Goal: Information Seeking & Learning: Learn about a topic

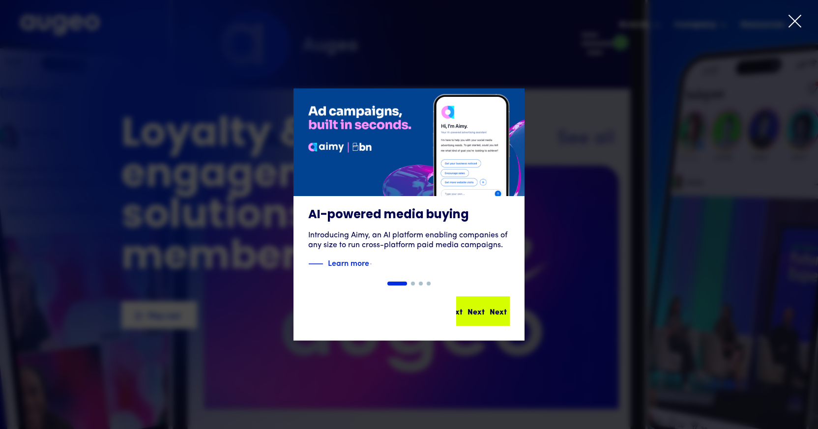
click at [480, 309] on div "Next Next Next Next" at bounding box center [487, 311] width 89 height 12
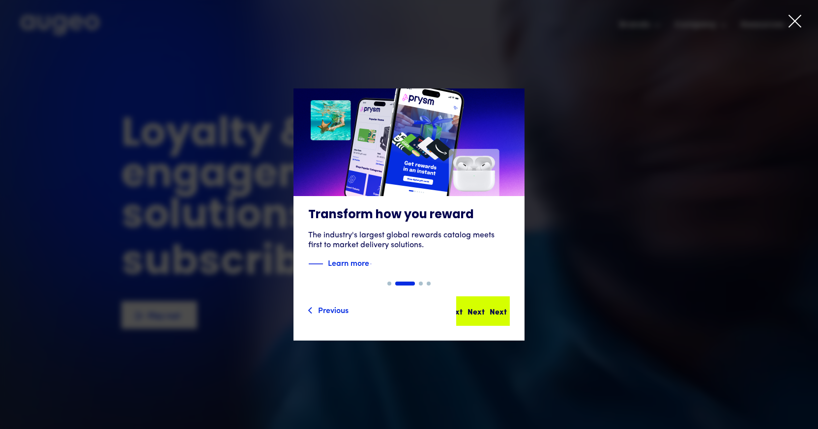
click at [480, 309] on div "Next Next Next Next" at bounding box center [487, 311] width 89 height 12
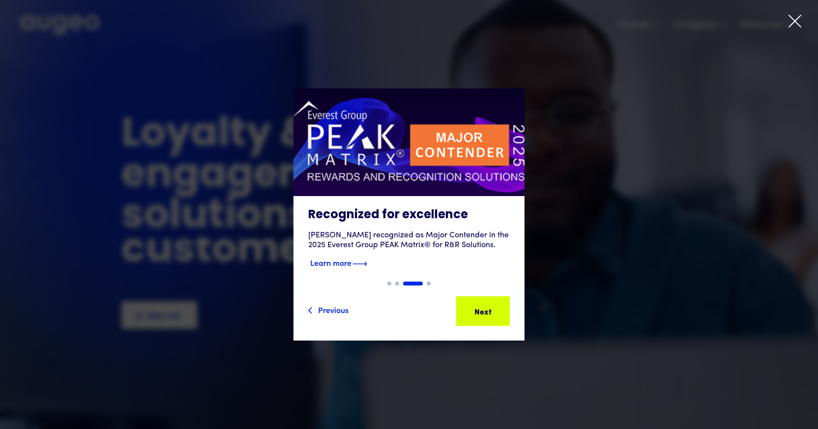
click at [346, 265] on strong "Learn more" at bounding box center [330, 262] width 41 height 11
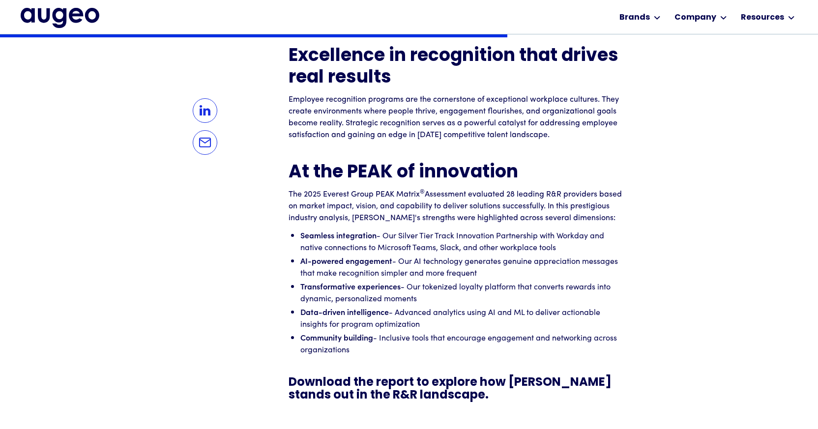
scroll to position [669, 0]
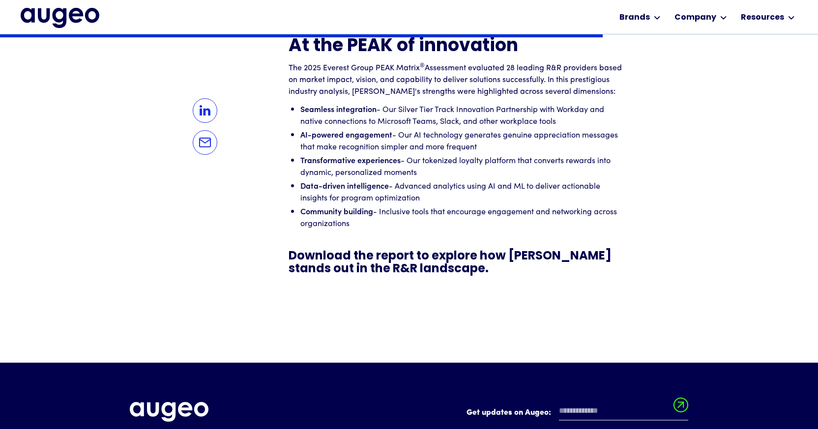
click at [360, 272] on h3 "Download the report to explore how Augeo stands out in the R&R landscape." at bounding box center [456, 263] width 334 height 26
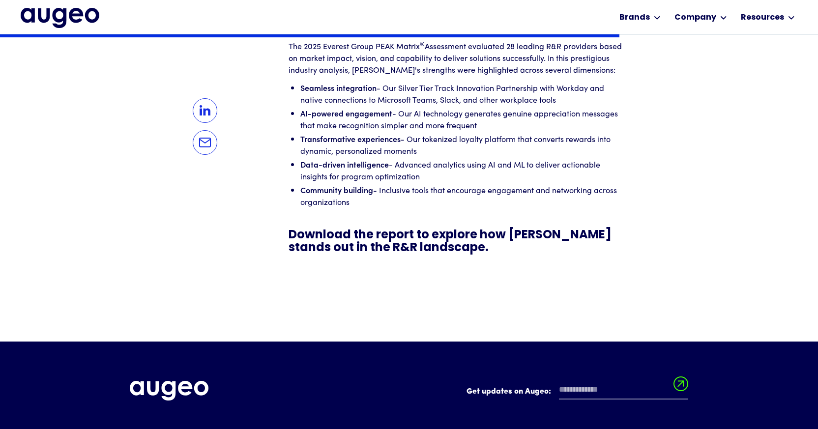
click at [380, 232] on h3 "Download the report to explore how Augeo stands out in the R&R landscape." at bounding box center [456, 242] width 334 height 26
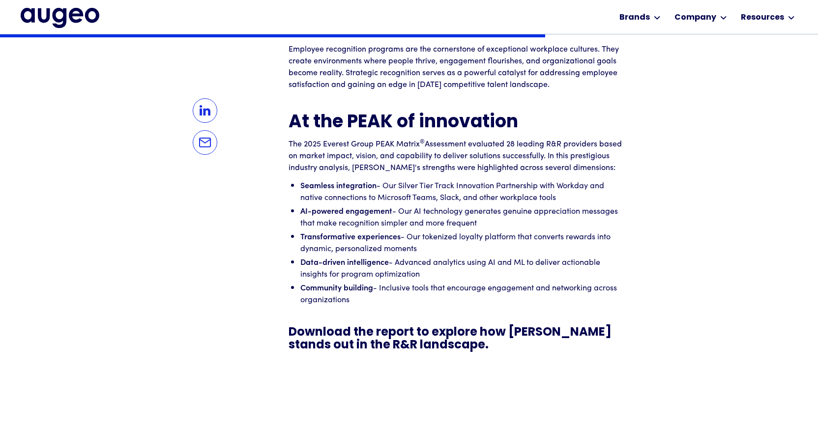
scroll to position [719, 0]
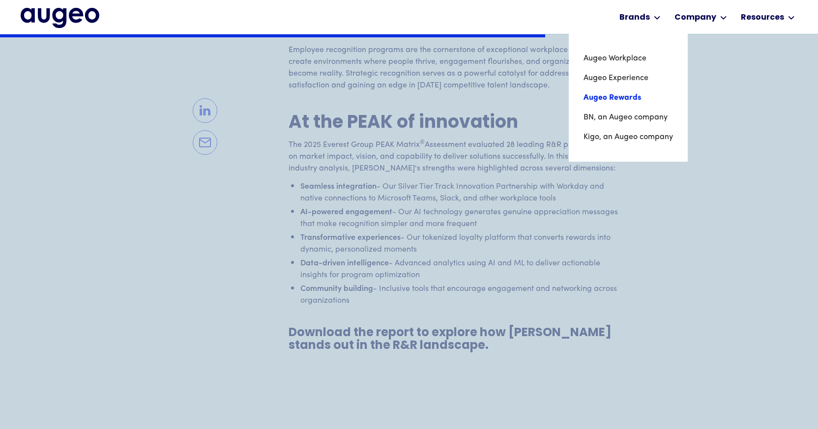
click at [618, 93] on link "Augeo Rewards" at bounding box center [629, 98] width 90 height 20
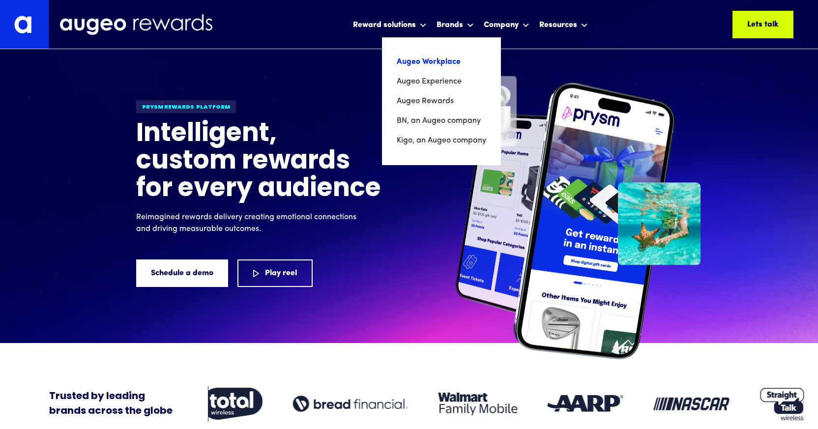
click at [445, 60] on link "Augeo Workplace" at bounding box center [442, 62] width 90 height 20
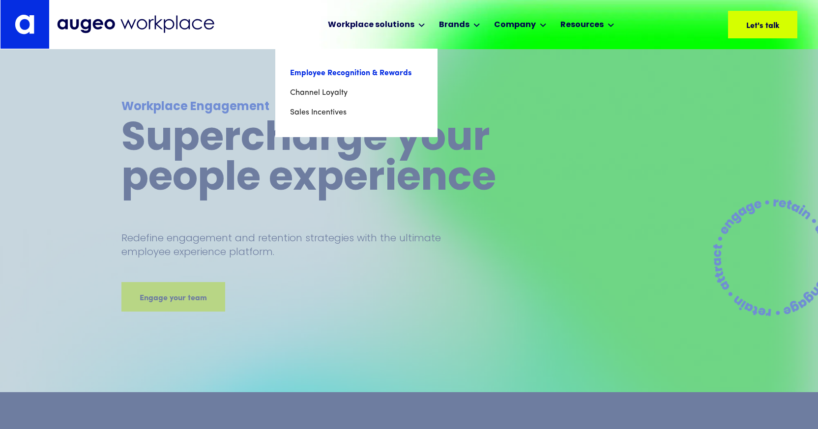
click at [384, 71] on link "Employee Recognition & Rewards" at bounding box center [356, 73] width 133 height 20
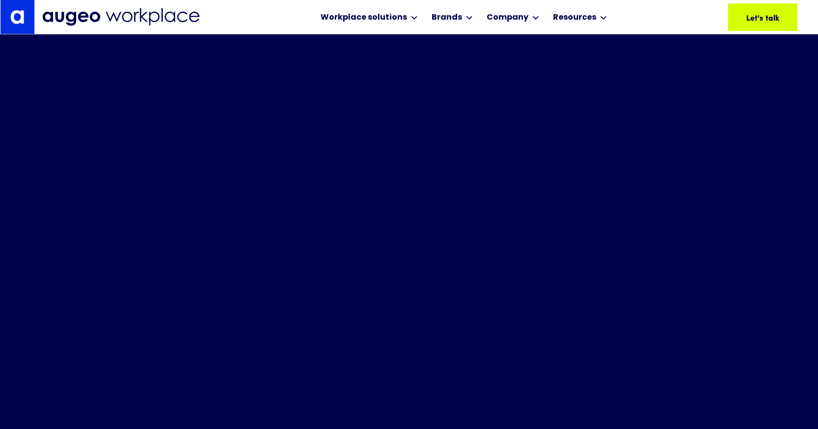
scroll to position [355, 0]
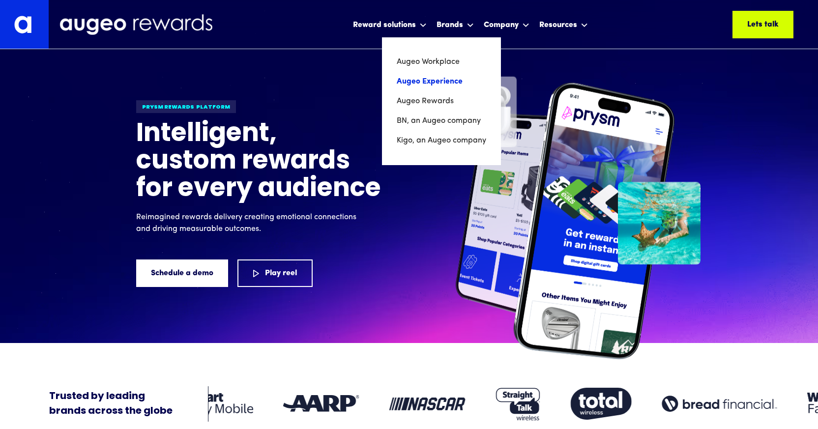
click at [444, 85] on link "Augeo Experience" at bounding box center [442, 82] width 90 height 20
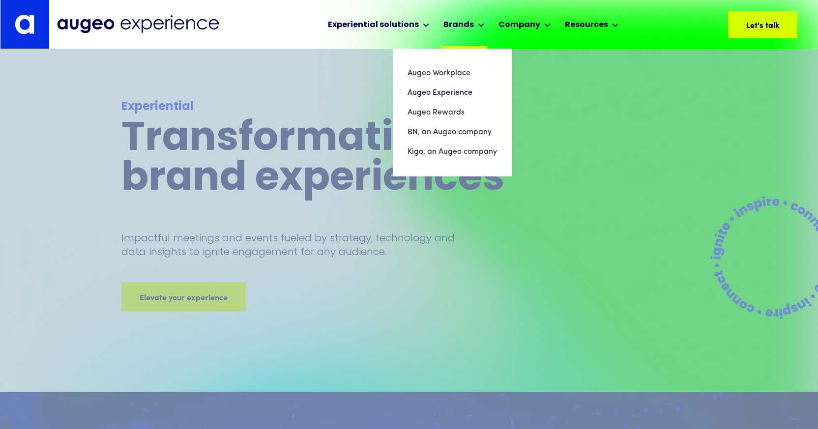
click at [465, 25] on div "Brands" at bounding box center [459, 25] width 30 height 12
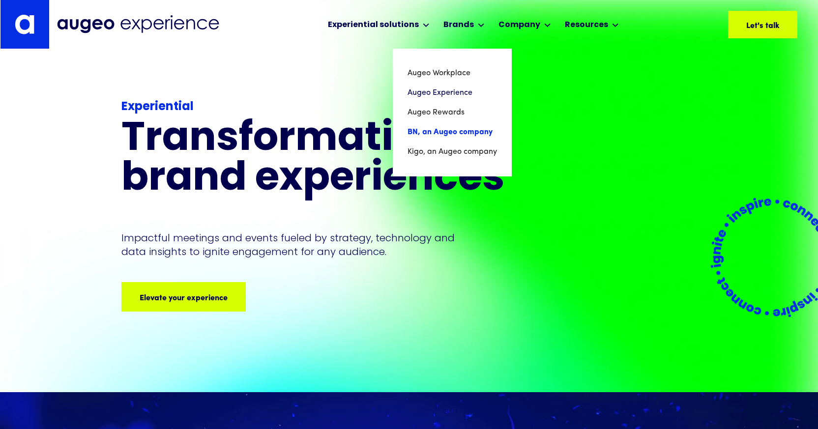
click at [452, 133] on link "BN, an Augeo company" at bounding box center [453, 132] width 90 height 20
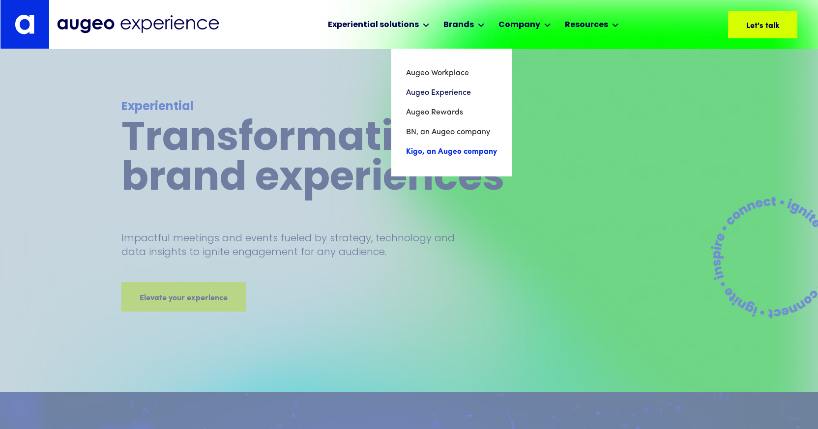
click at [443, 153] on link "Kigo, an Augeo company" at bounding box center [451, 152] width 91 height 20
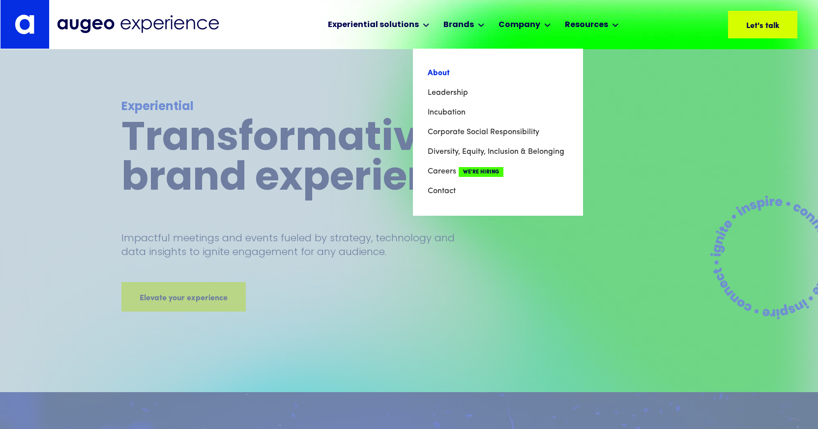
click at [444, 74] on link "About" at bounding box center [498, 73] width 141 height 20
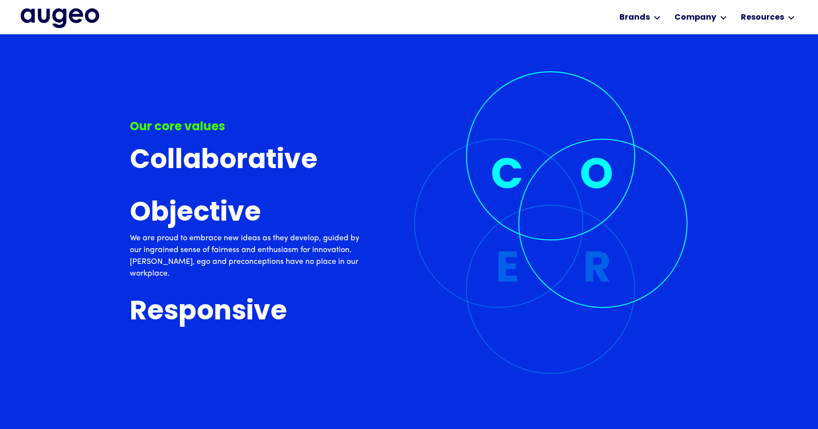
scroll to position [2589, 0]
click at [179, 160] on h3 "Collaborative" at bounding box center [224, 161] width 188 height 29
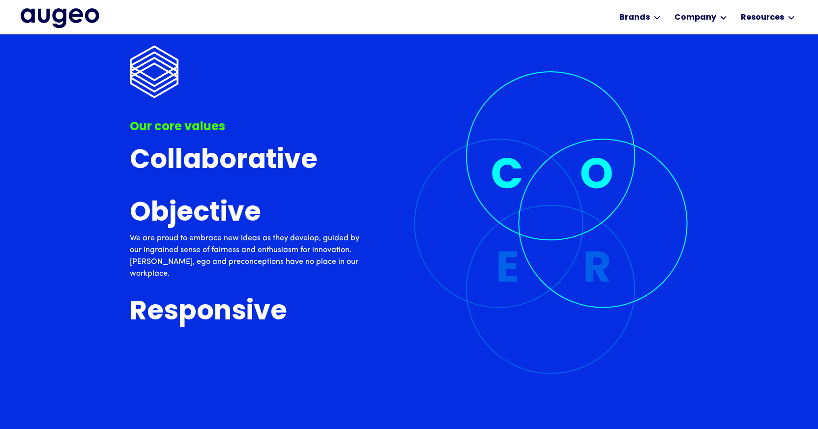
click at [196, 293] on div "Our core values Collaborative To us, collaboration isn’t just about coming toge…" at bounding box center [245, 191] width 231 height 383
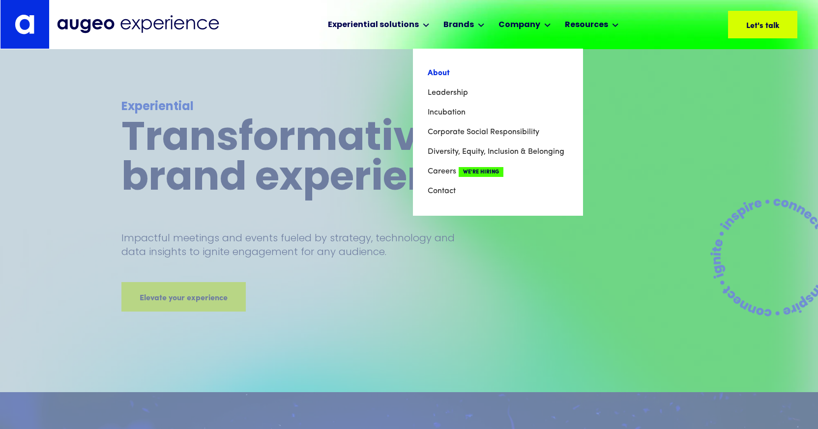
click at [494, 72] on link "About" at bounding box center [498, 73] width 141 height 20
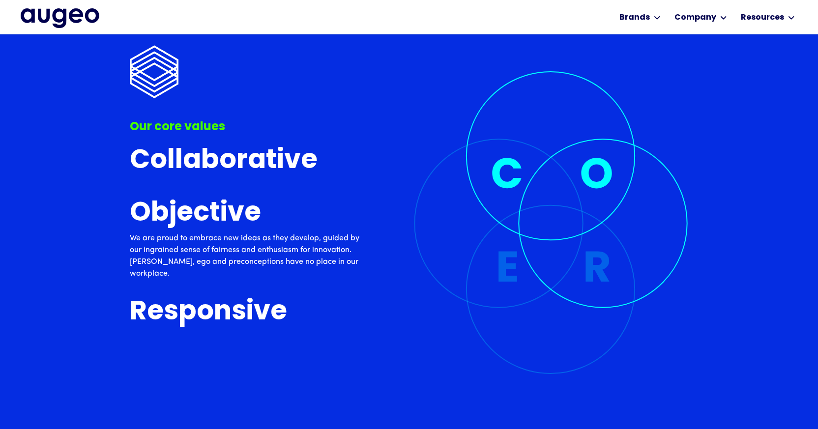
scroll to position [2878, 0]
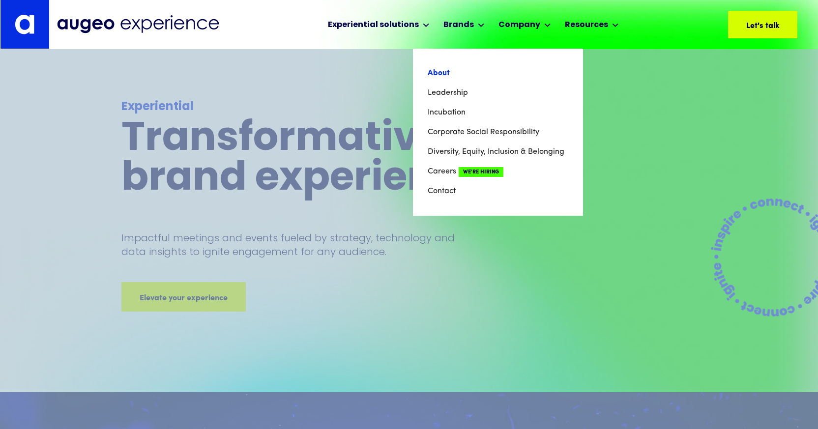
click at [440, 73] on link "About" at bounding box center [498, 73] width 141 height 20
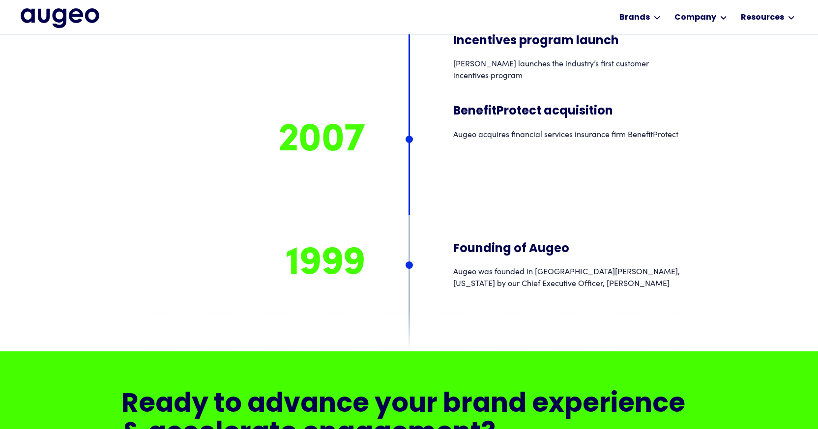
scroll to position [7633, 0]
